Goal: Transaction & Acquisition: Purchase product/service

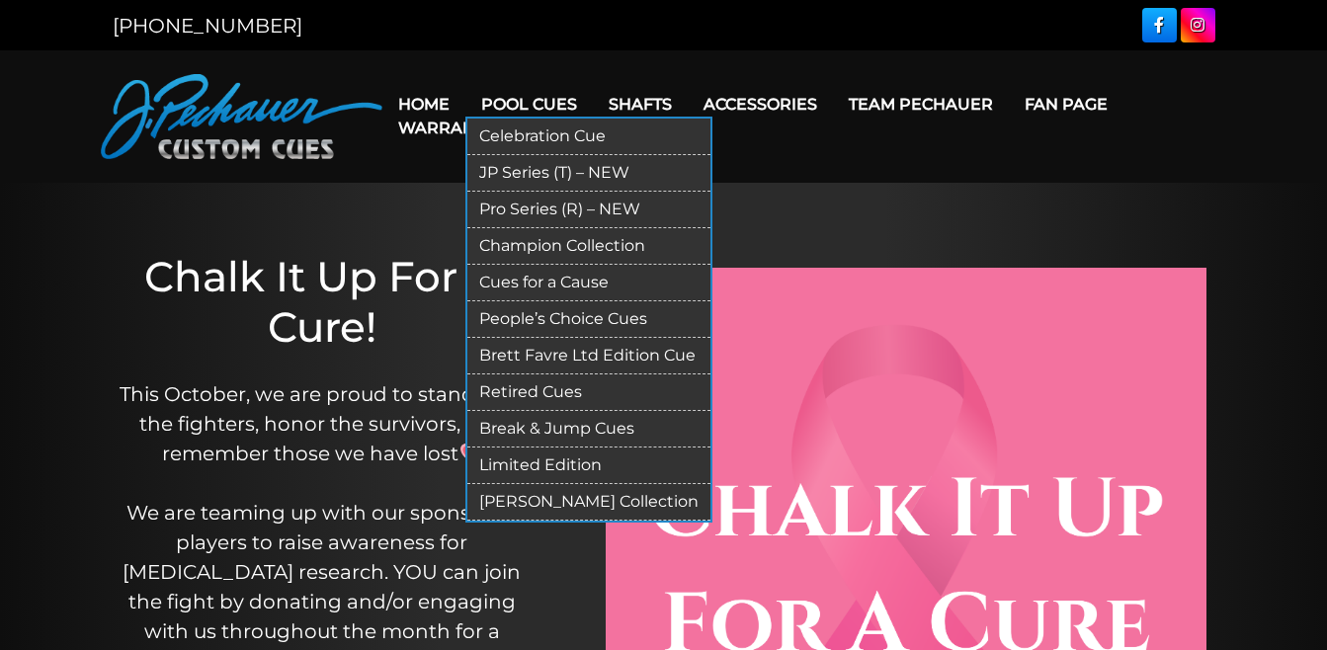
click at [515, 468] on link "Limited Edition" at bounding box center [588, 466] width 243 height 37
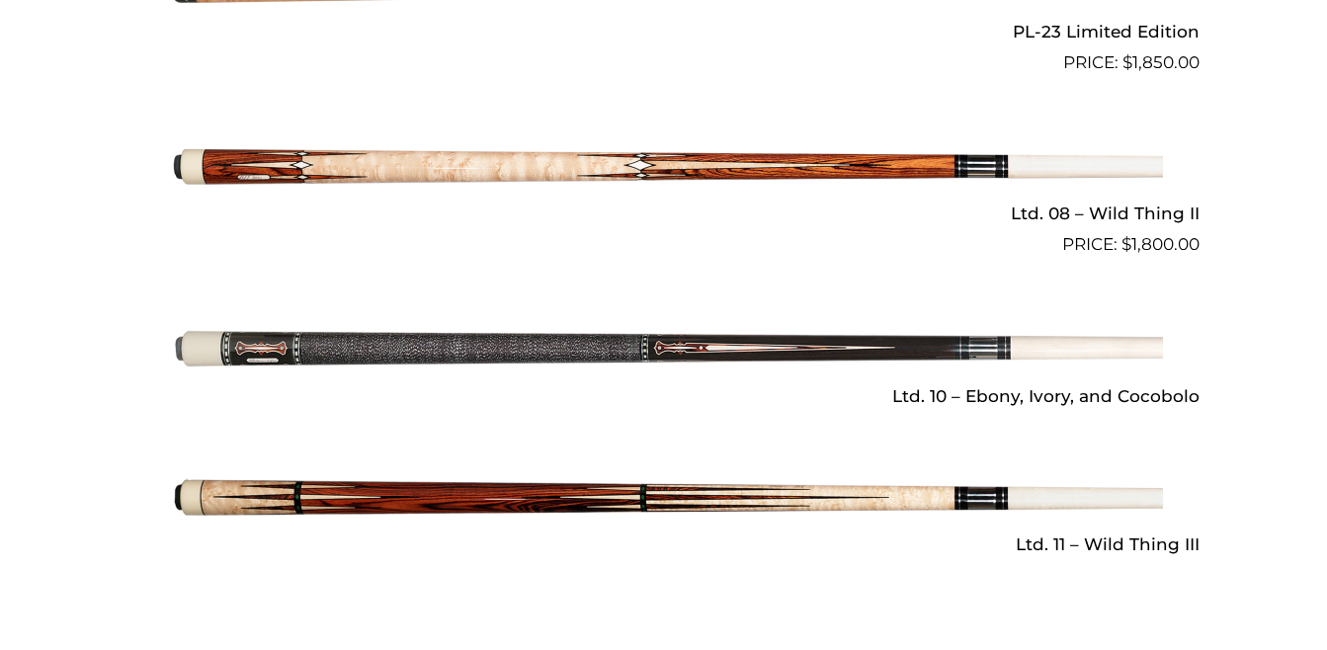
scroll to position [2775, 0]
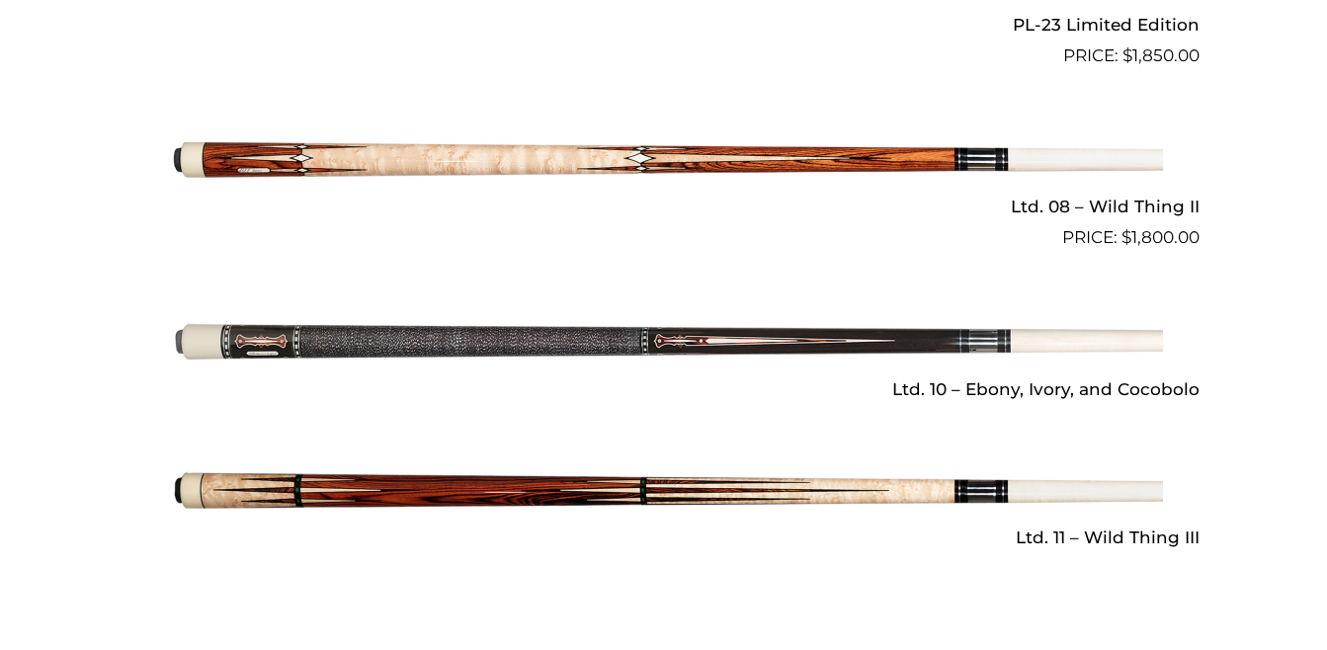
click at [693, 164] on img at bounding box center [664, 160] width 998 height 166
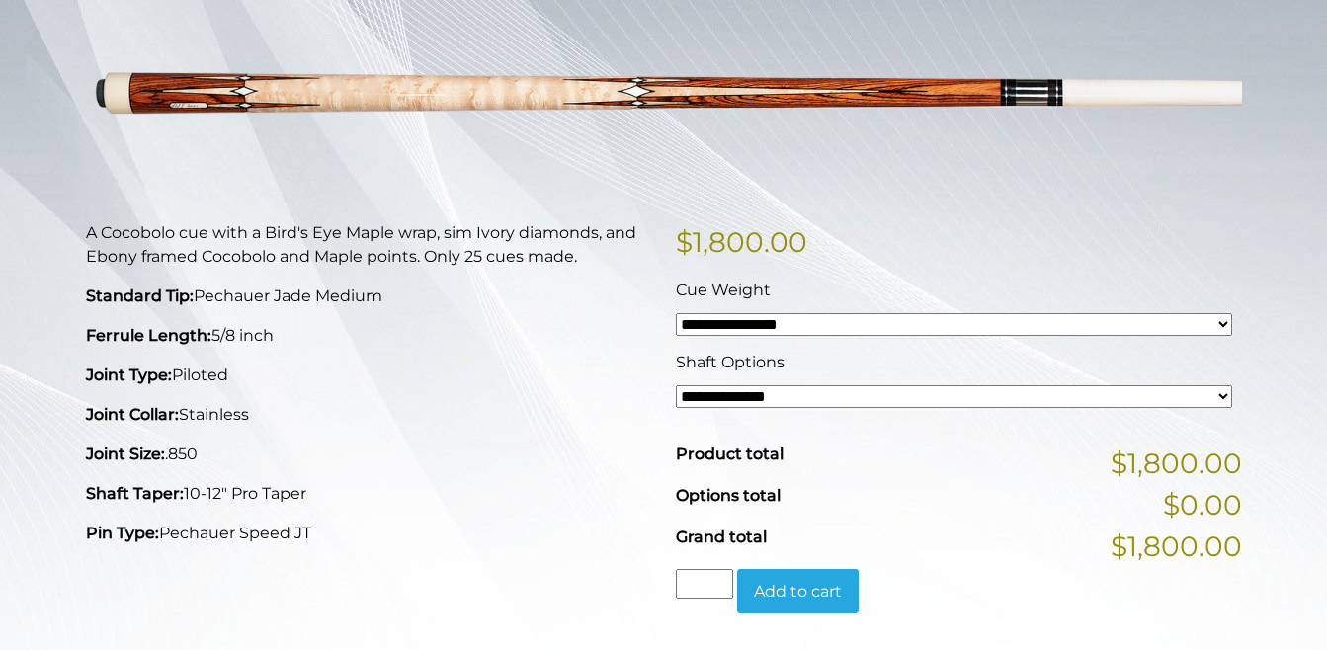
scroll to position [296, 0]
